Goal: Transaction & Acquisition: Purchase product/service

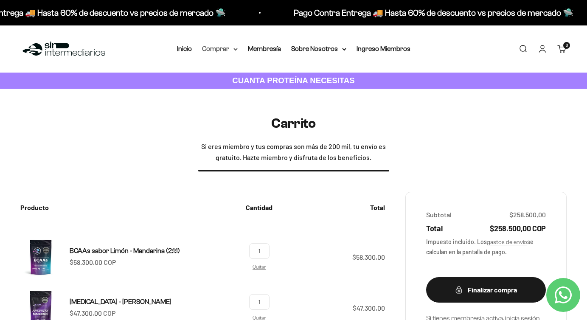
click at [234, 46] on summary "Comprar" at bounding box center [220, 48] width 36 height 11
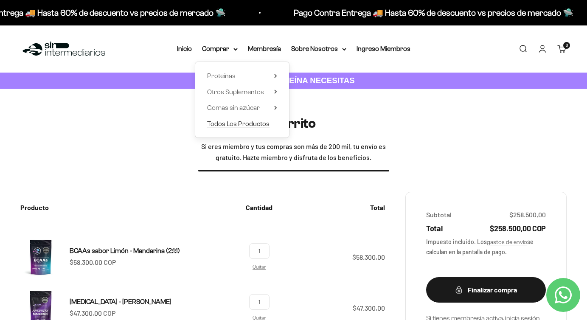
click at [240, 125] on span "Todos Los Productos" at bounding box center [238, 123] width 62 height 7
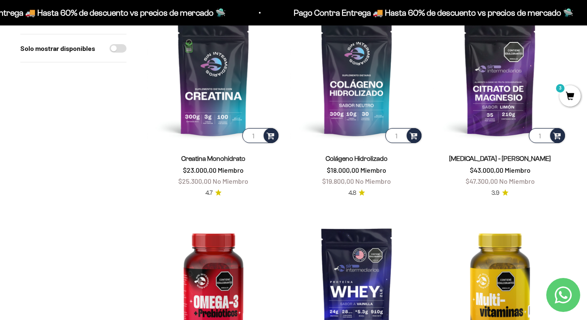
scroll to position [134, 0]
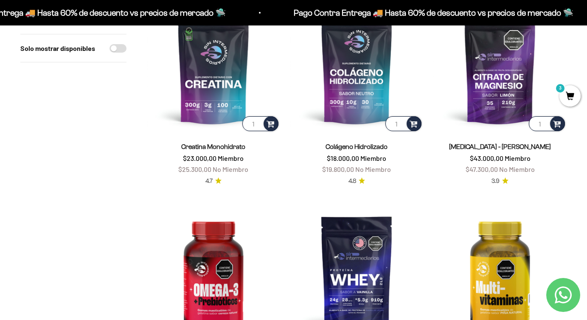
click at [571, 97] on span "3" at bounding box center [570, 95] width 21 height 21
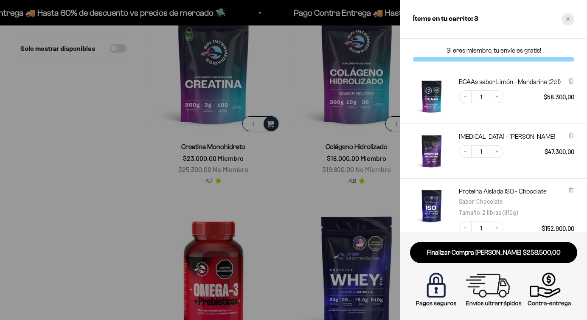
click at [570, 18] on icon "Close cart" at bounding box center [568, 19] width 4 height 4
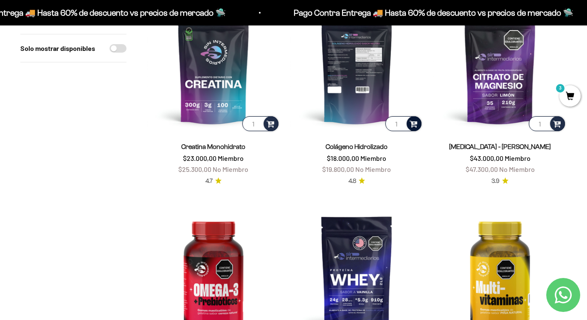
click at [416, 126] on span at bounding box center [414, 123] width 8 height 10
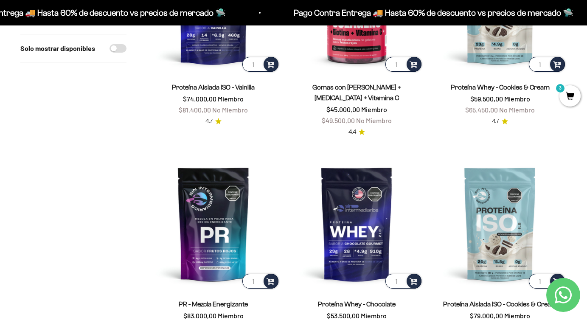
scroll to position [917, 0]
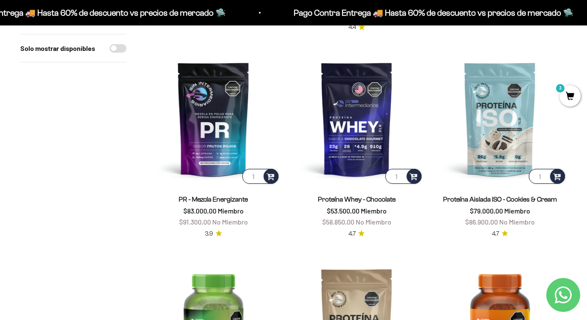
click at [489, 194] on span "Proteína Aislada ISO - Cookies & Cream" at bounding box center [500, 199] width 114 height 11
click at [488, 196] on link "Proteína Aislada ISO - Cookies & Cream" at bounding box center [500, 199] width 114 height 7
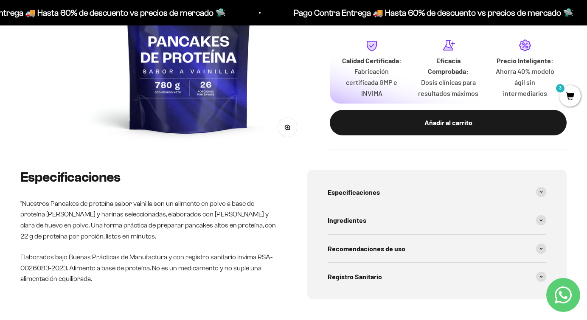
scroll to position [203, 0]
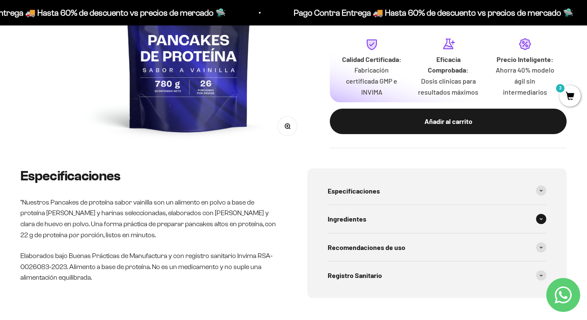
click at [354, 222] on span "Ingredientes" at bounding box center [347, 219] width 39 height 11
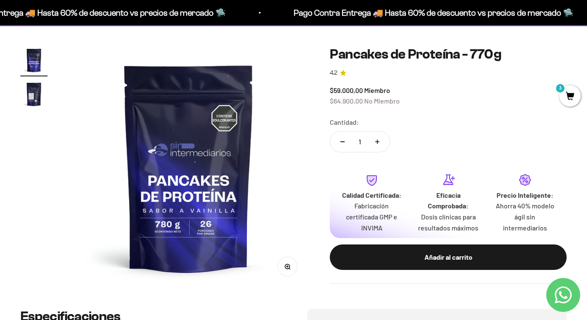
scroll to position [0, 0]
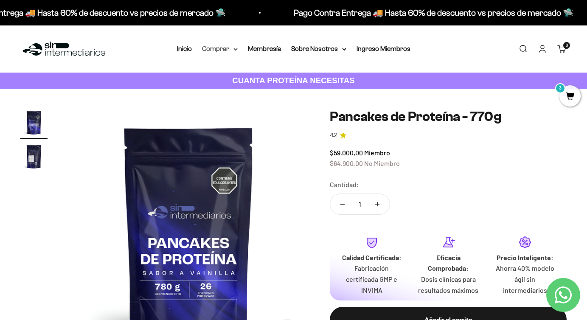
click at [228, 53] on summary "Comprar" at bounding box center [220, 48] width 36 height 11
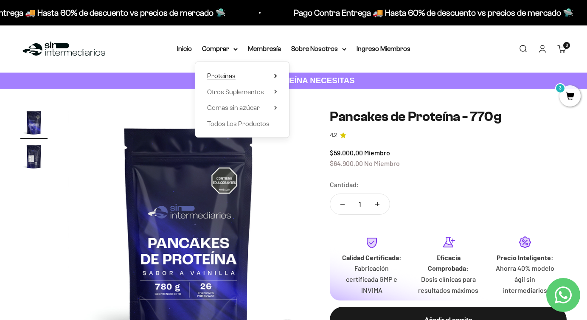
click at [276, 79] on summary "Proteínas" at bounding box center [242, 75] width 70 height 11
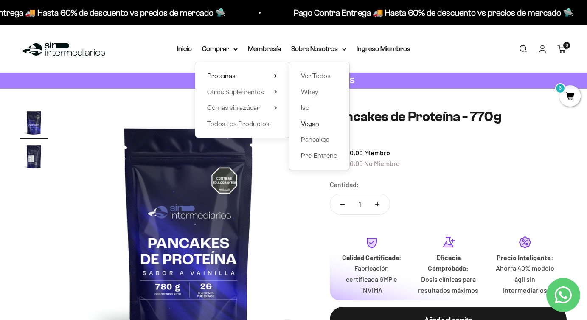
click at [316, 124] on span "Vegan" at bounding box center [310, 123] width 18 height 7
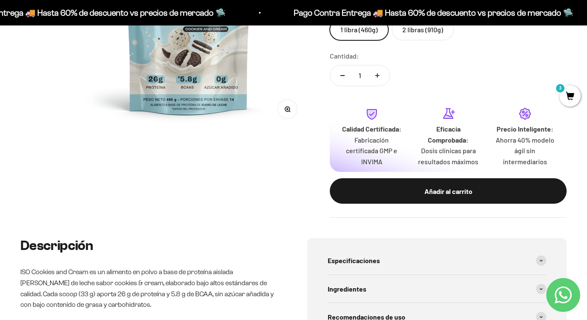
scroll to position [244, 0]
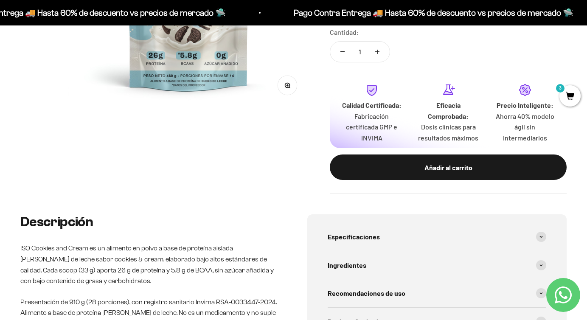
click at [442, 171] on div "Añadir al carrito" at bounding box center [448, 167] width 203 height 11
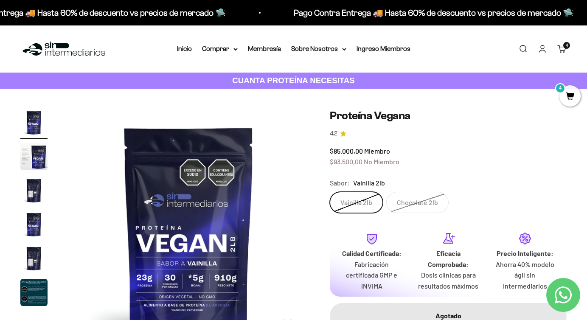
click at [565, 48] on cart-count "4 artículos 4" at bounding box center [566, 45] width 7 height 7
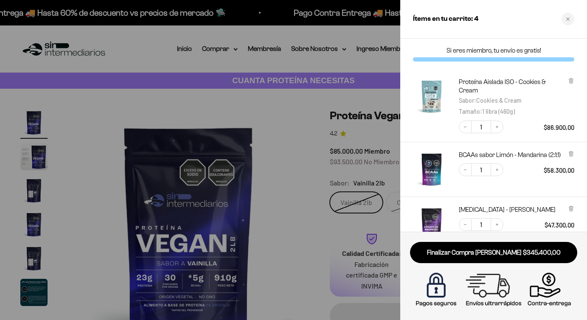
click at [158, 72] on div at bounding box center [293, 160] width 587 height 320
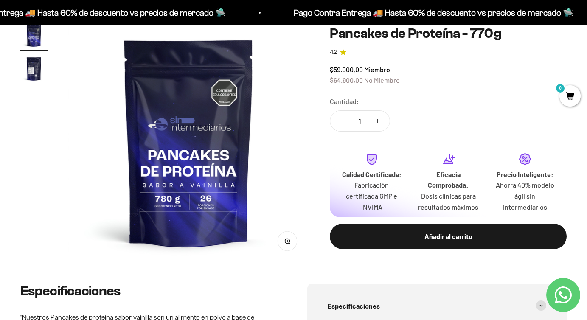
scroll to position [296, 0]
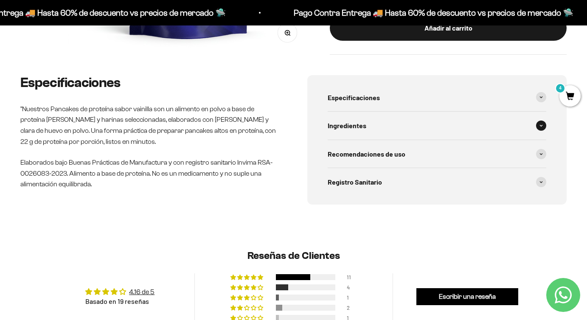
click at [366, 124] on span "Ingredientes" at bounding box center [347, 125] width 39 height 11
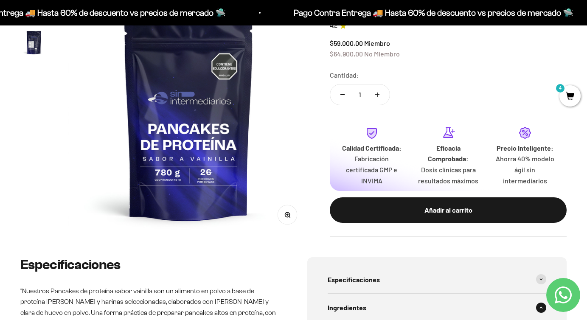
scroll to position [98, 0]
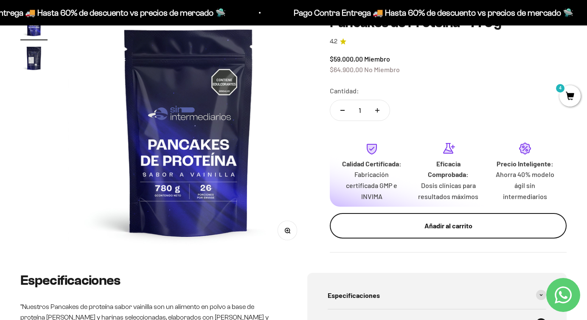
click at [398, 234] on button "Añadir al carrito" at bounding box center [448, 225] width 237 height 25
